Goal: Entertainment & Leisure: Consume media (video, audio)

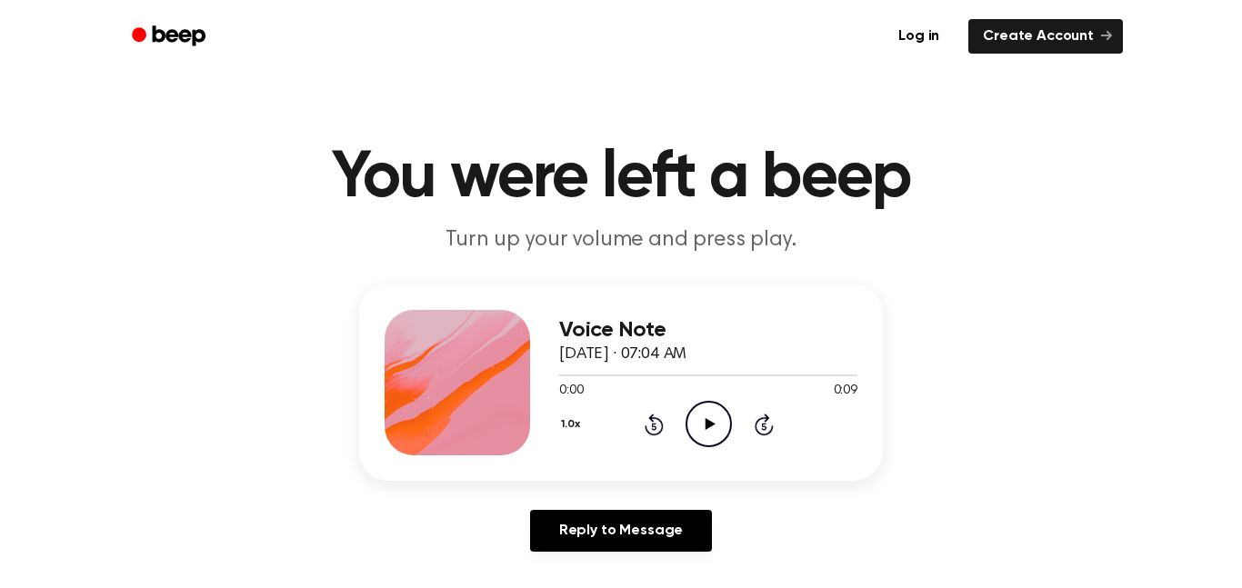
click at [722, 435] on icon "Play Audio" at bounding box center [709, 424] width 46 height 46
click at [712, 407] on icon "Play Audio" at bounding box center [709, 424] width 46 height 46
click at [708, 426] on icon "Pause Audio" at bounding box center [709, 424] width 46 height 46
